Goal: Find specific page/section: Find specific page/section

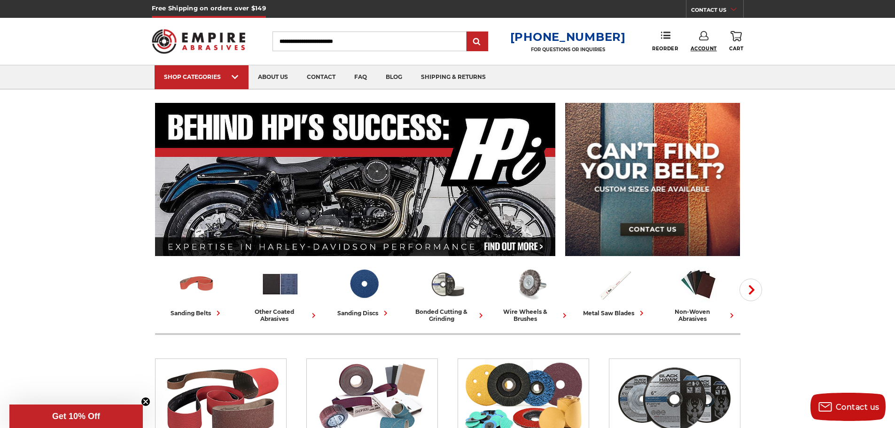
click at [710, 46] on span "Account" at bounding box center [703, 49] width 26 height 6
click at [702, 63] on link "Account" at bounding box center [703, 61] width 67 height 18
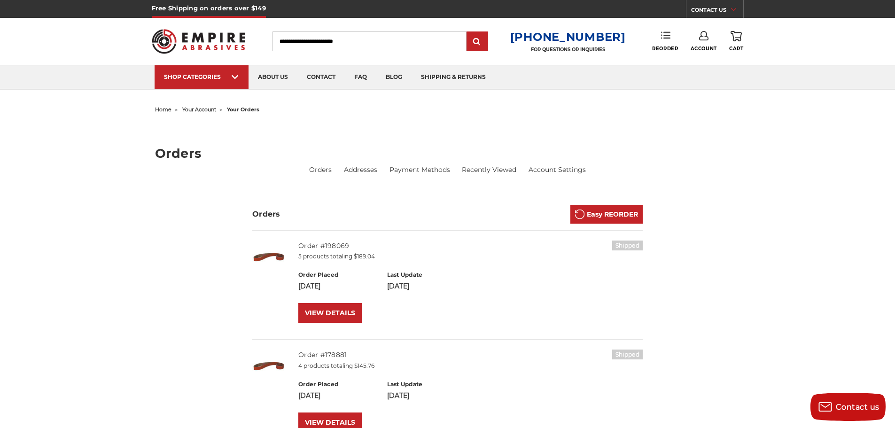
click at [665, 37] on icon at bounding box center [665, 35] width 9 height 9
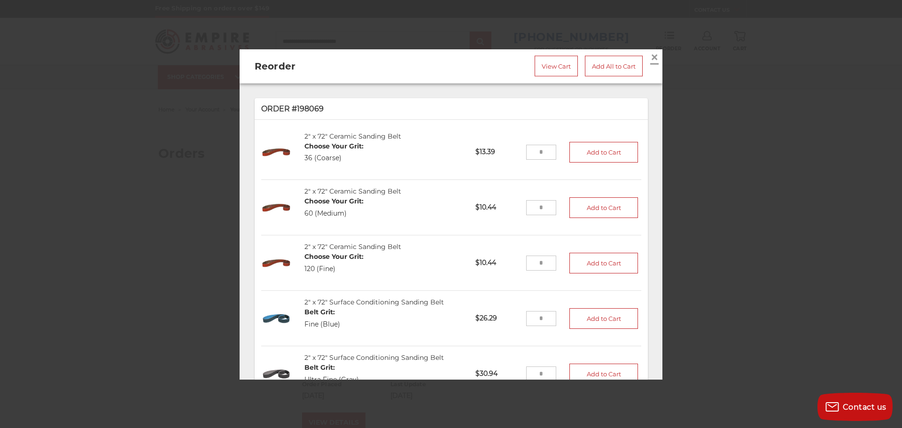
click at [650, 54] on span "×" at bounding box center [654, 56] width 8 height 18
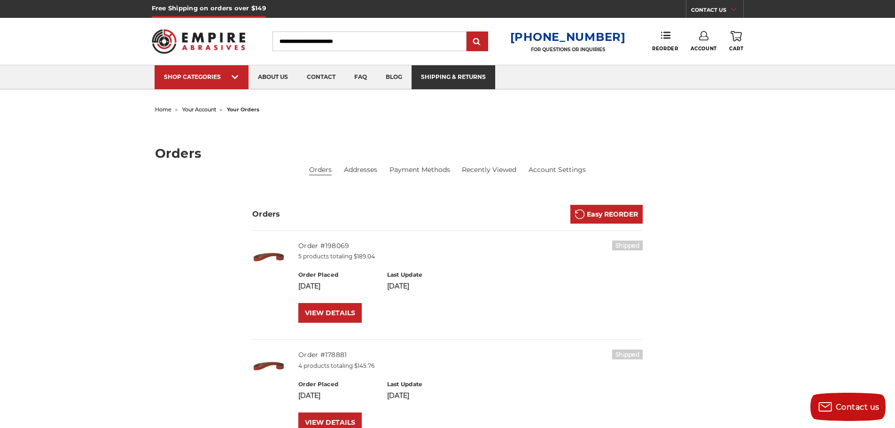
click at [463, 80] on link "shipping & returns" at bounding box center [453, 77] width 84 height 24
